Goal: Information Seeking & Learning: Learn about a topic

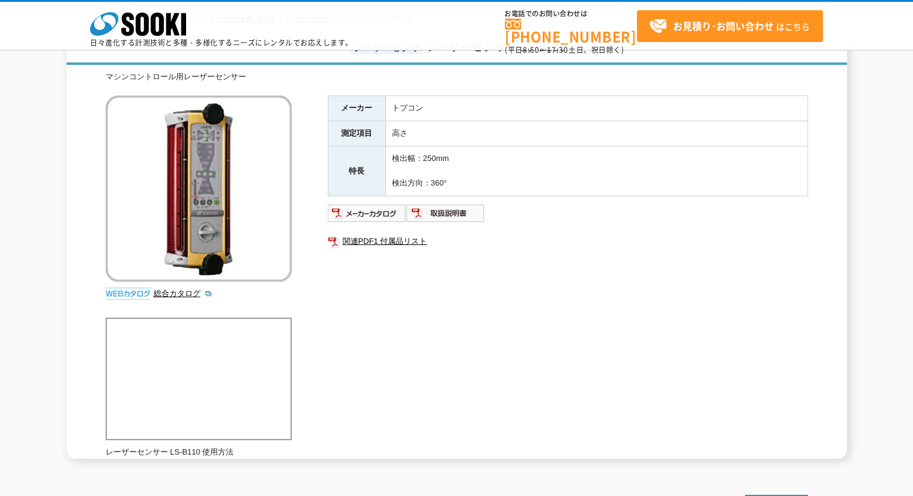
scroll to position [96, 0]
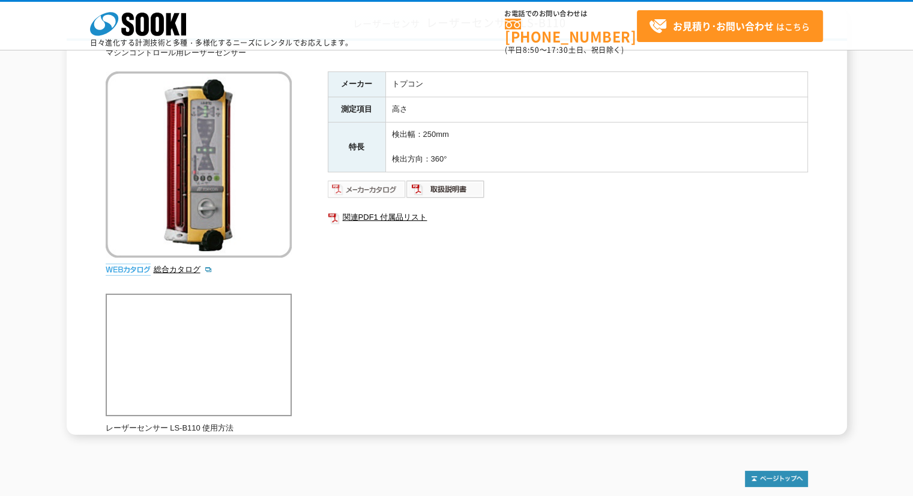
click at [362, 185] on img at bounding box center [367, 188] width 79 height 19
